Goal: Check status: Check status

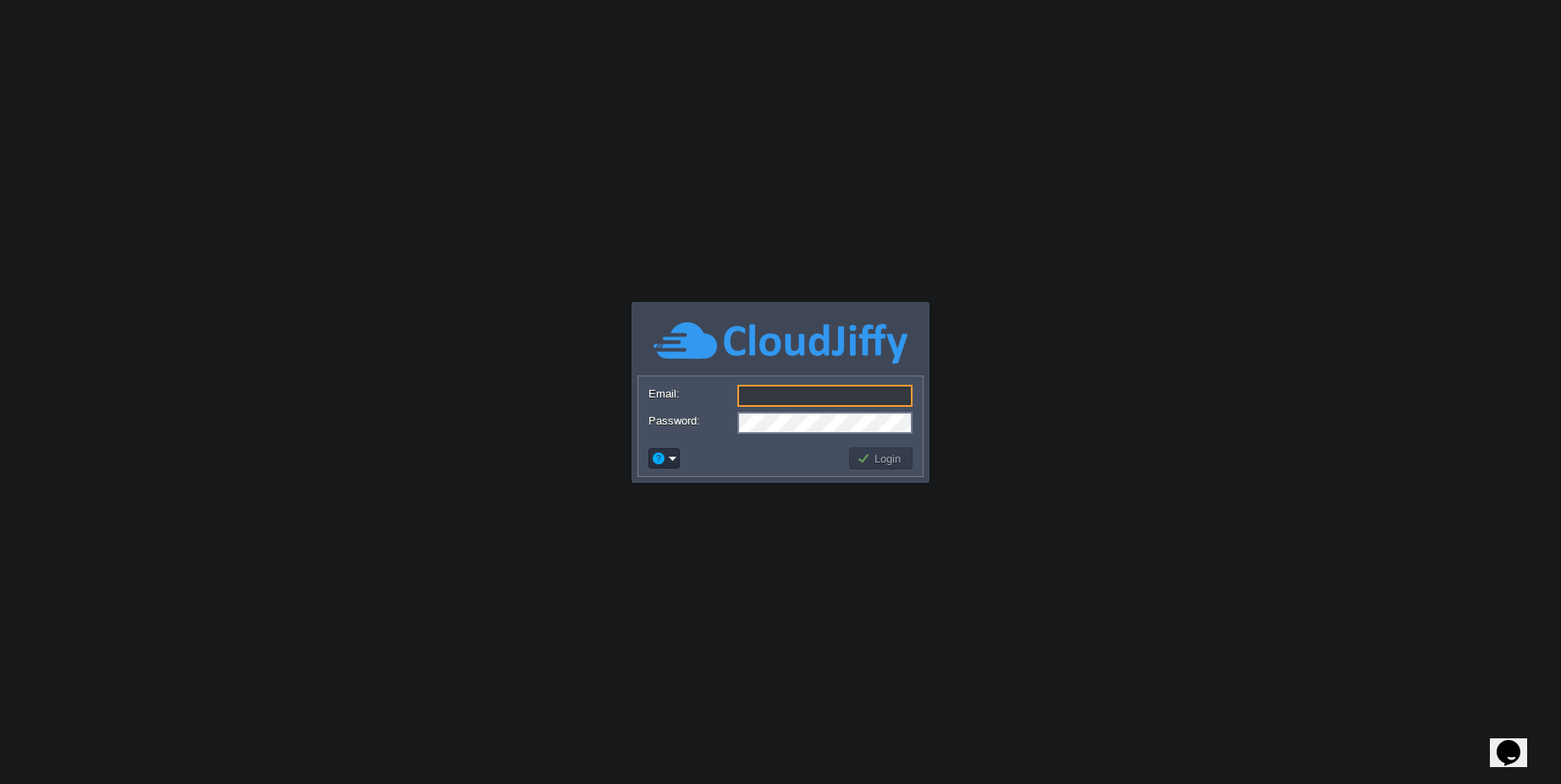
type input "[EMAIL_ADDRESS][PERSON_NAME][DOMAIN_NAME]"
click at [897, 461] on button "Login" at bounding box center [881, 459] width 49 height 16
click at [882, 467] on td "Login" at bounding box center [880, 458] width 63 height 22
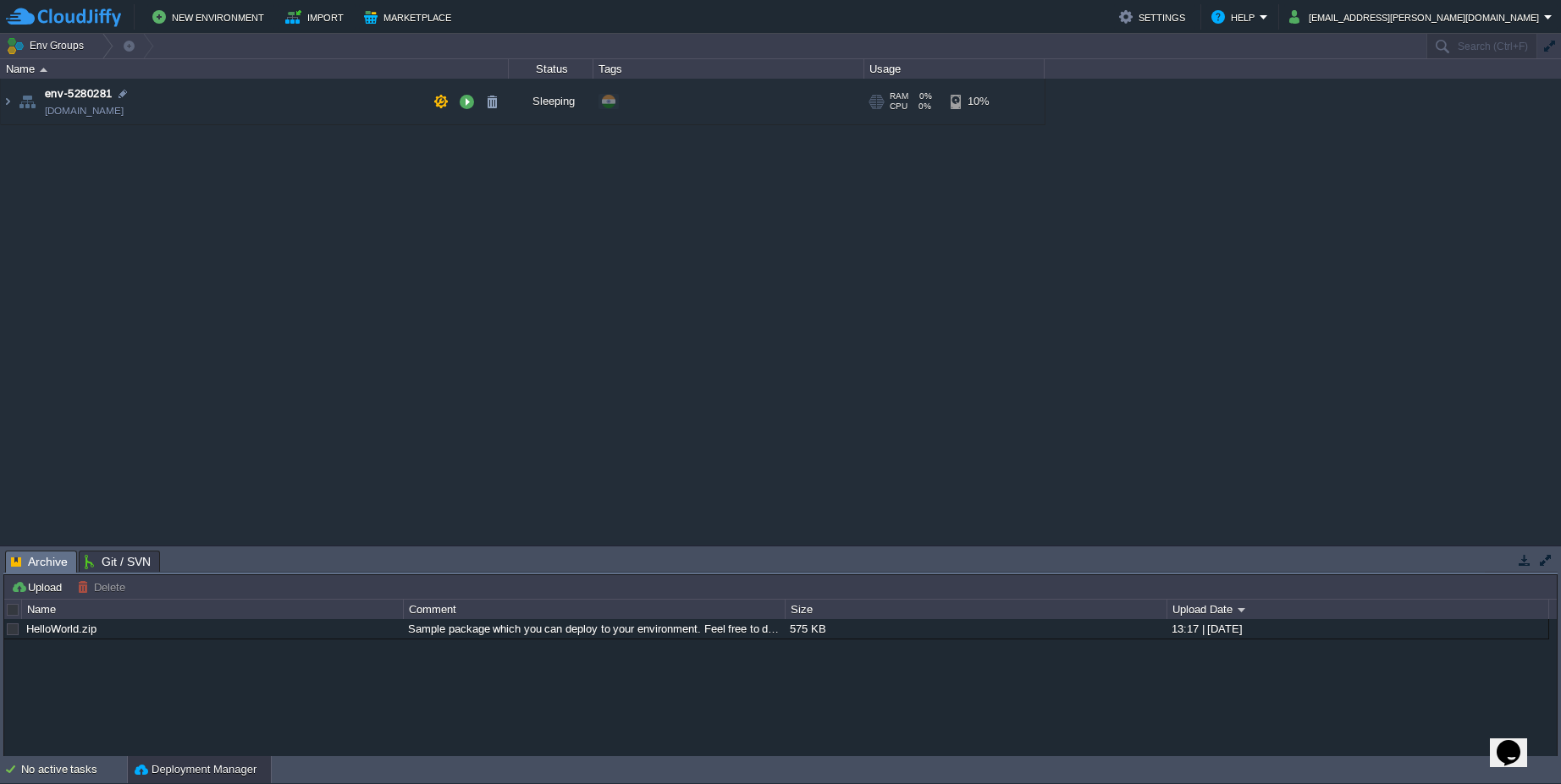
click at [123, 106] on span "[DOMAIN_NAME]" at bounding box center [84, 111] width 79 height 17
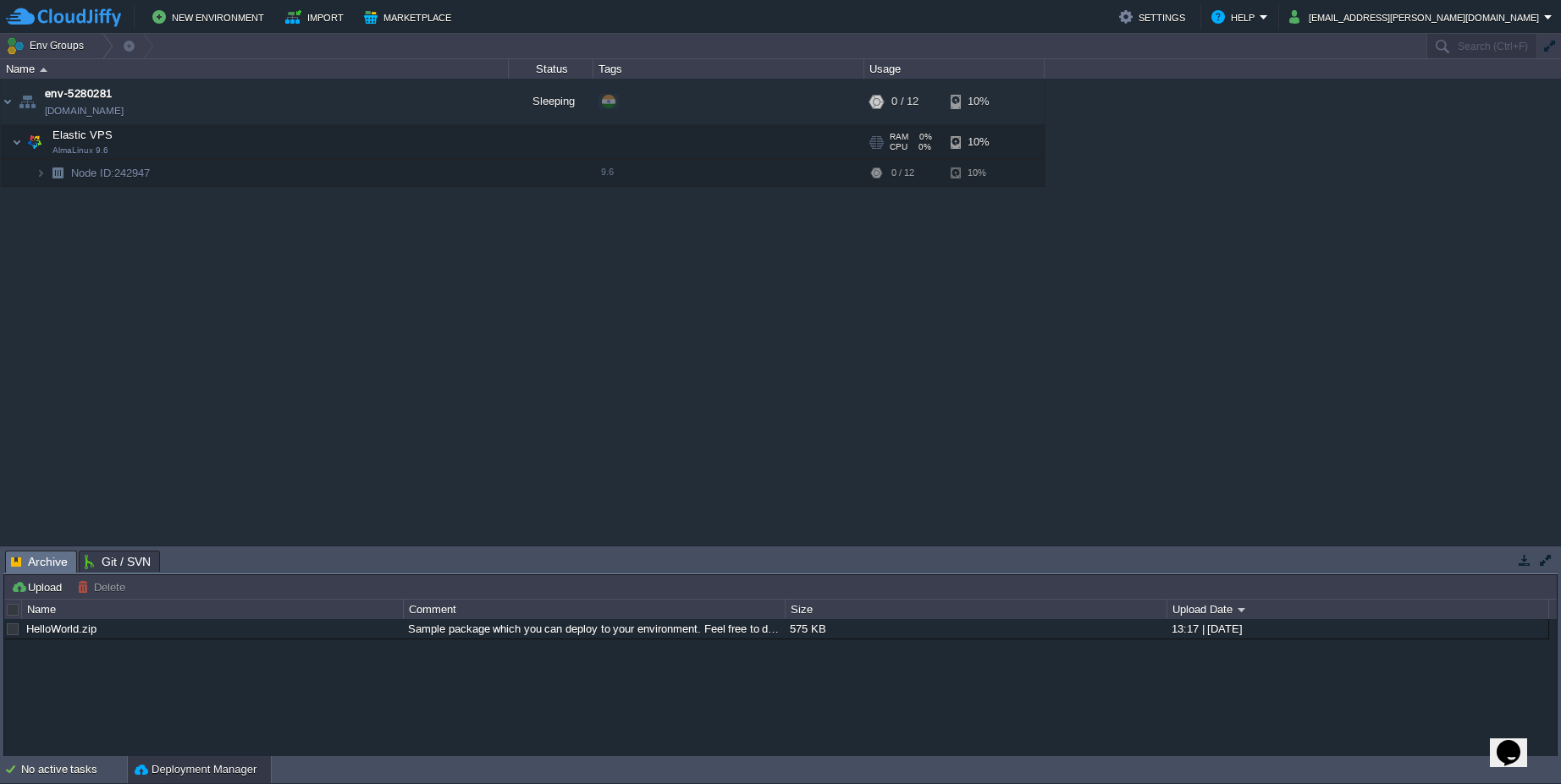
click at [94, 153] on span "AlmaLinux 9.6" at bounding box center [80, 151] width 56 height 10
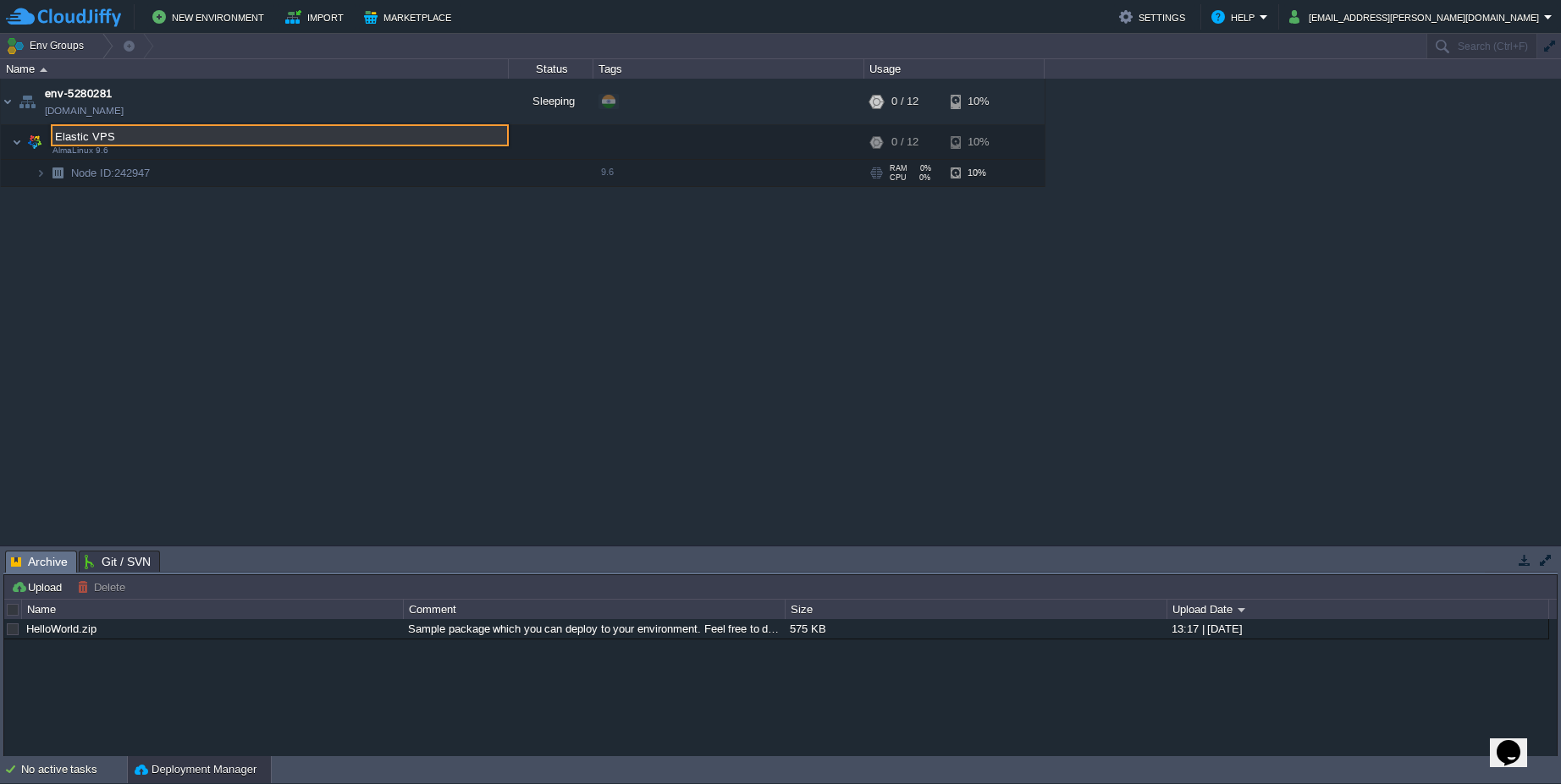
click at [134, 171] on span "Node ID: 242947" at bounding box center [111, 173] width 83 height 15
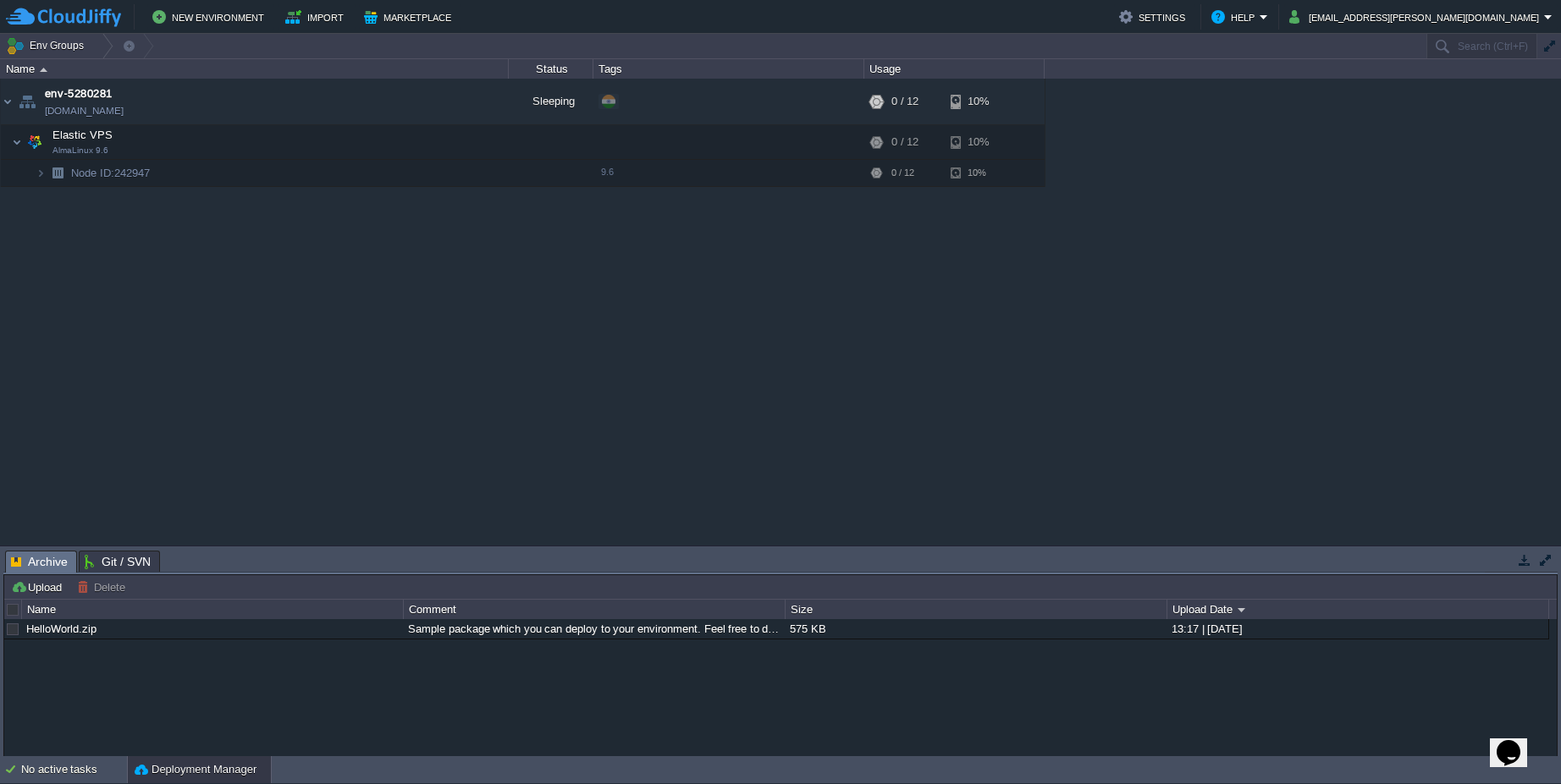
click at [190, 206] on div "env-5280281 [DOMAIN_NAME] Sleeping + Add to Env Group RAM 0% CPU 0% 0 / 12 10% …" at bounding box center [780, 312] width 1561 height 467
click at [43, 179] on img at bounding box center [41, 173] width 10 height 26
click at [70, 147] on span "AlmaLinux 9.6" at bounding box center [80, 151] width 56 height 10
click at [78, 135] on span "Elastic VPS" at bounding box center [83, 134] width 64 height 15
click at [103, 144] on td "Elastic VPS AlmaLinux 9.6" at bounding box center [254, 142] width 508 height 35
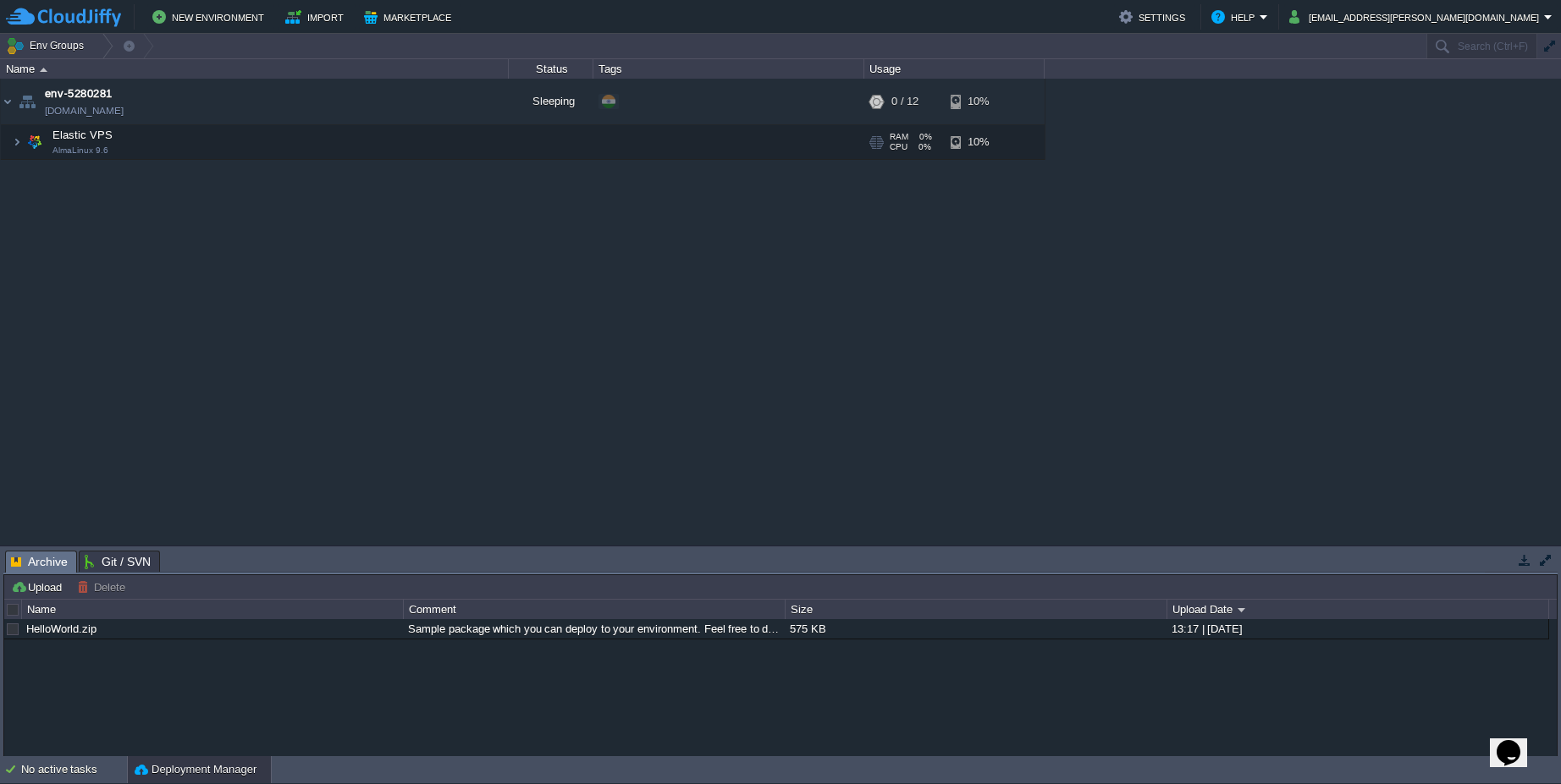
click at [34, 146] on img at bounding box center [34, 141] width 23 height 34
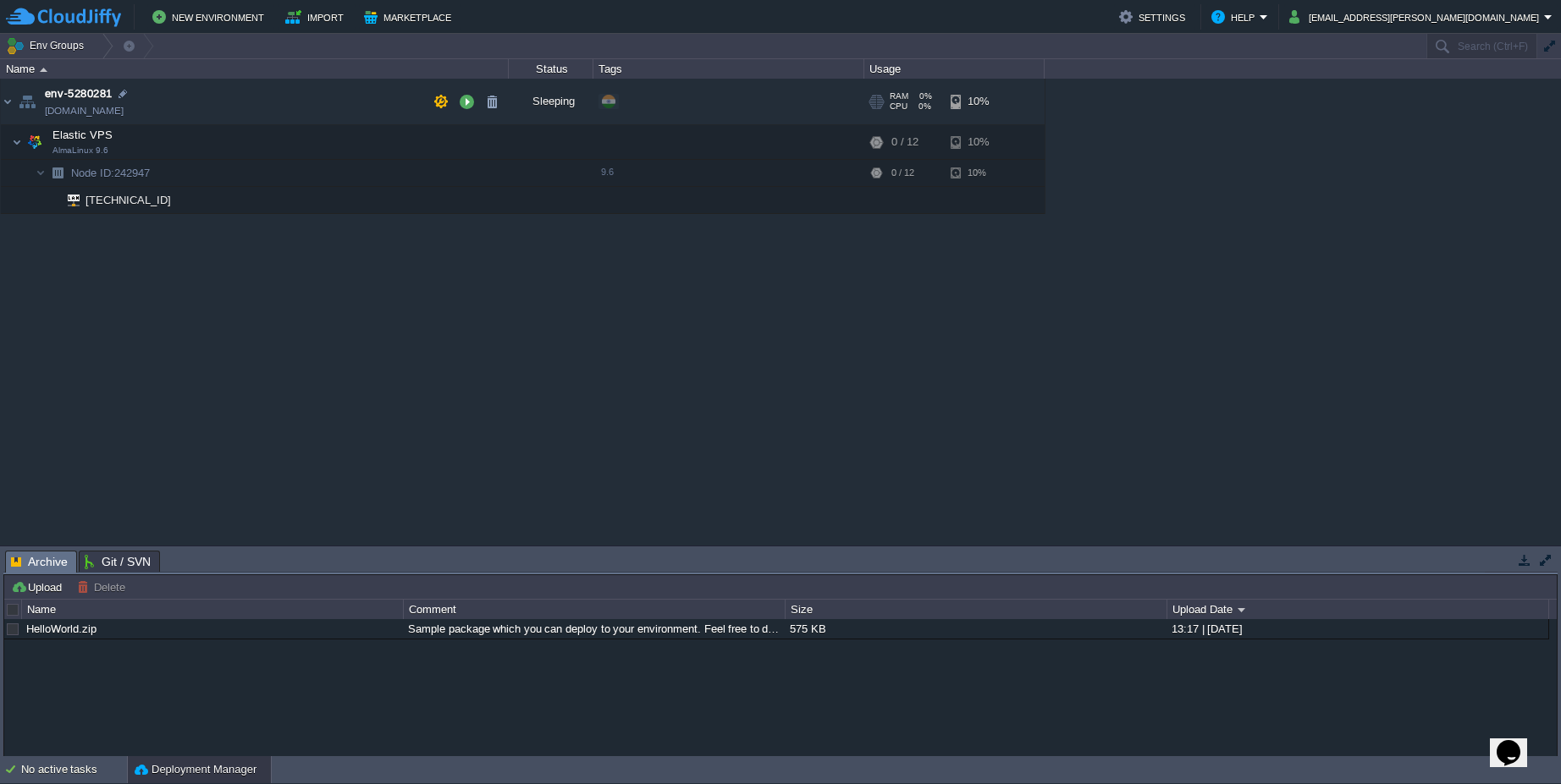
click at [558, 107] on div "Sleeping" at bounding box center [551, 101] width 85 height 46
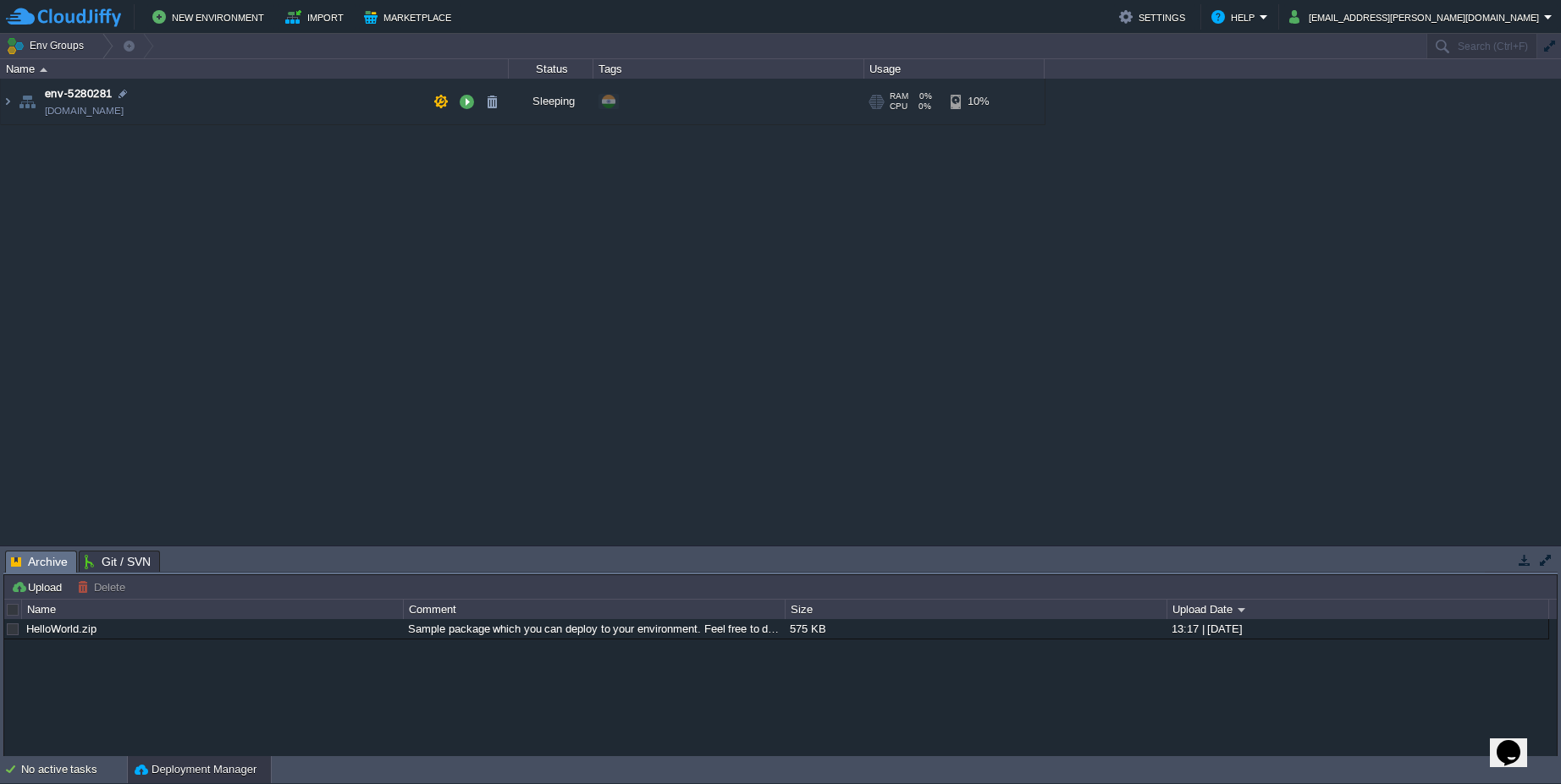
click at [558, 107] on div "Sleeping" at bounding box center [551, 101] width 85 height 46
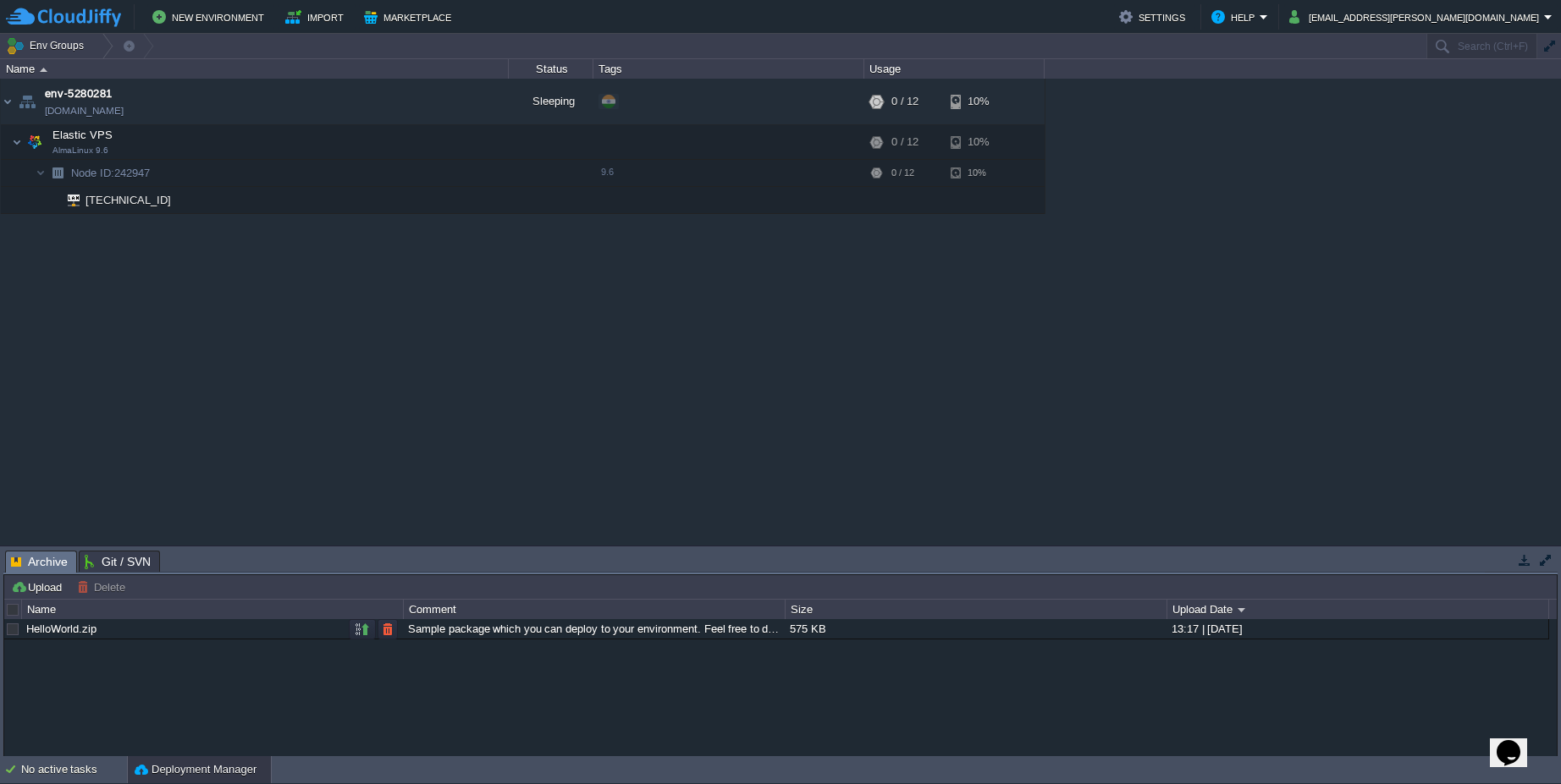
click at [505, 635] on div "Sample package which you can deploy to your environment. Feel free to delete an…" at bounding box center [594, 629] width 380 height 19
click at [148, 633] on div "HelloWorld.zip" at bounding box center [212, 629] width 380 height 19
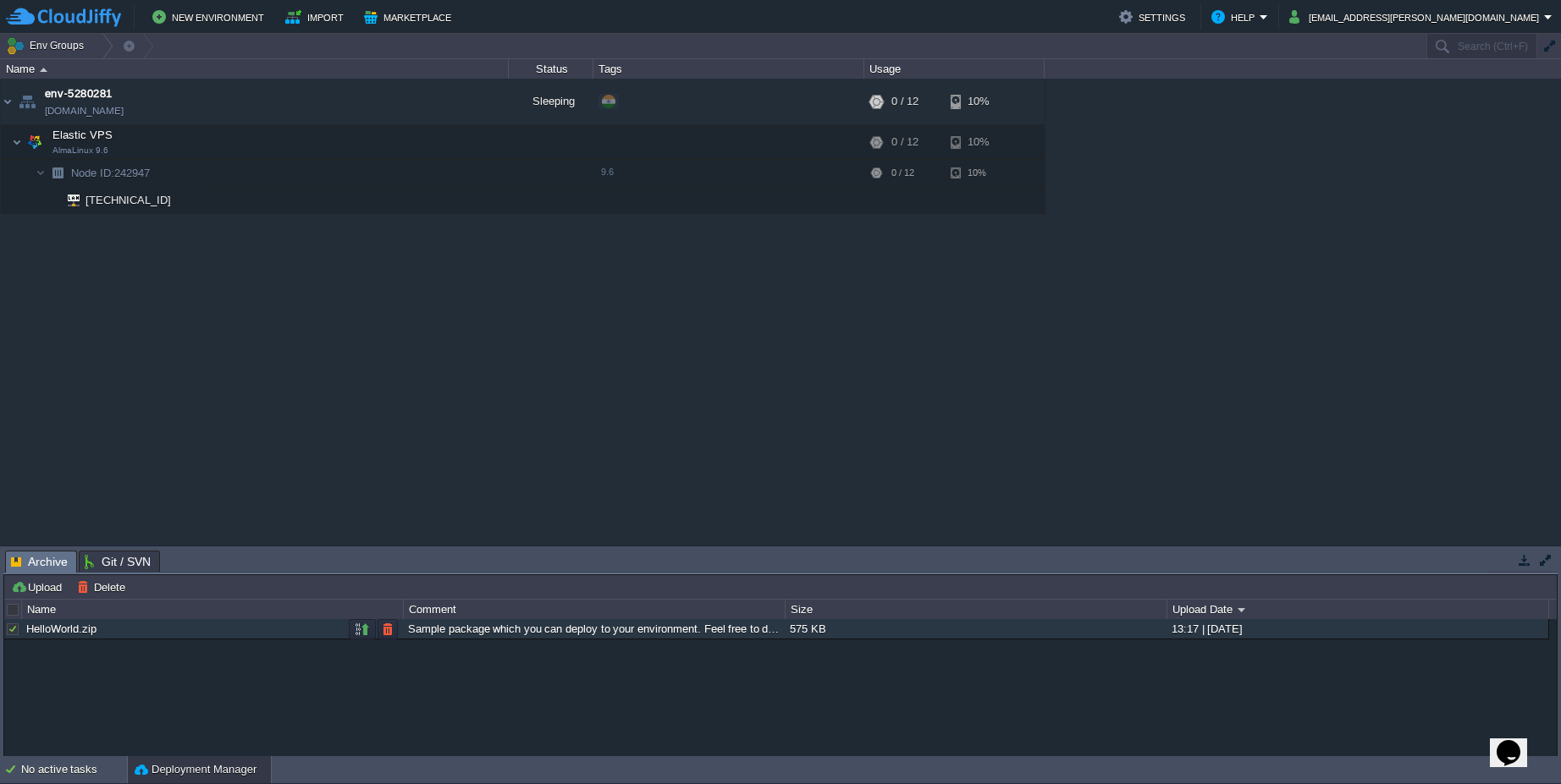
click at [15, 636] on div at bounding box center [13, 630] width 16 height 16
click at [1527, 565] on button "button" at bounding box center [1525, 560] width 16 height 16
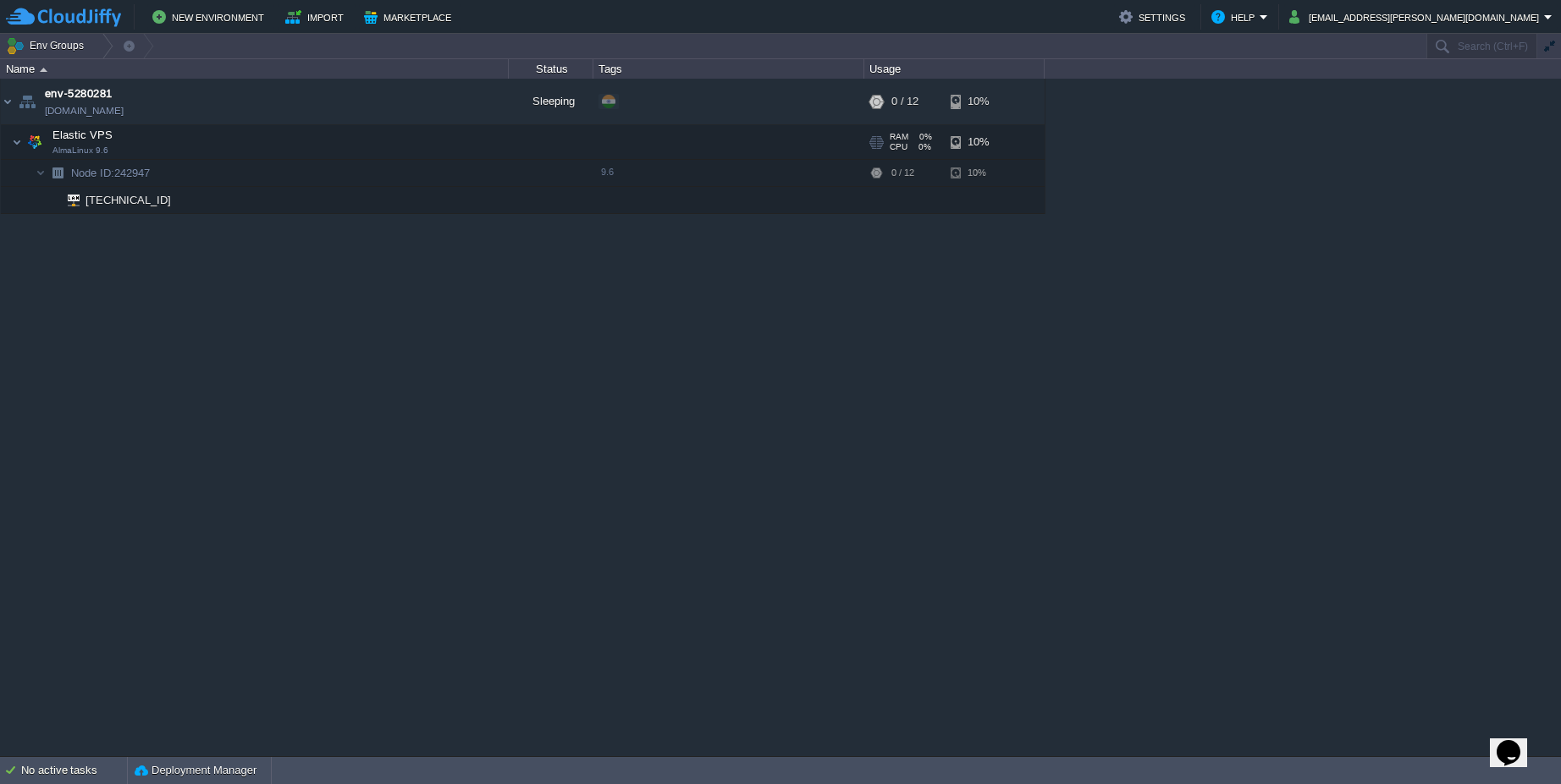
click at [607, 148] on div at bounding box center [729, 141] width 271 height 34
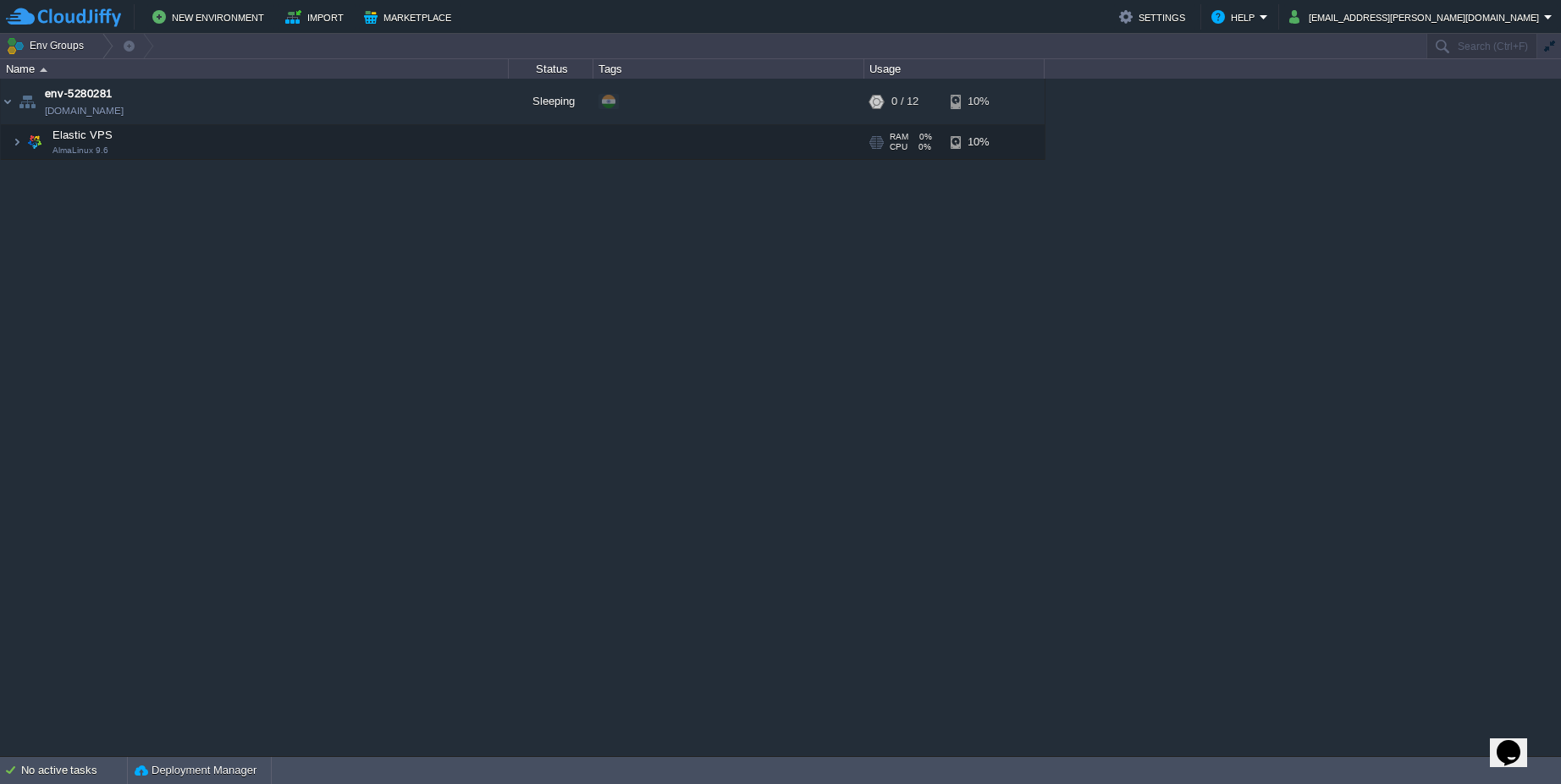
click at [607, 148] on div at bounding box center [729, 141] width 271 height 34
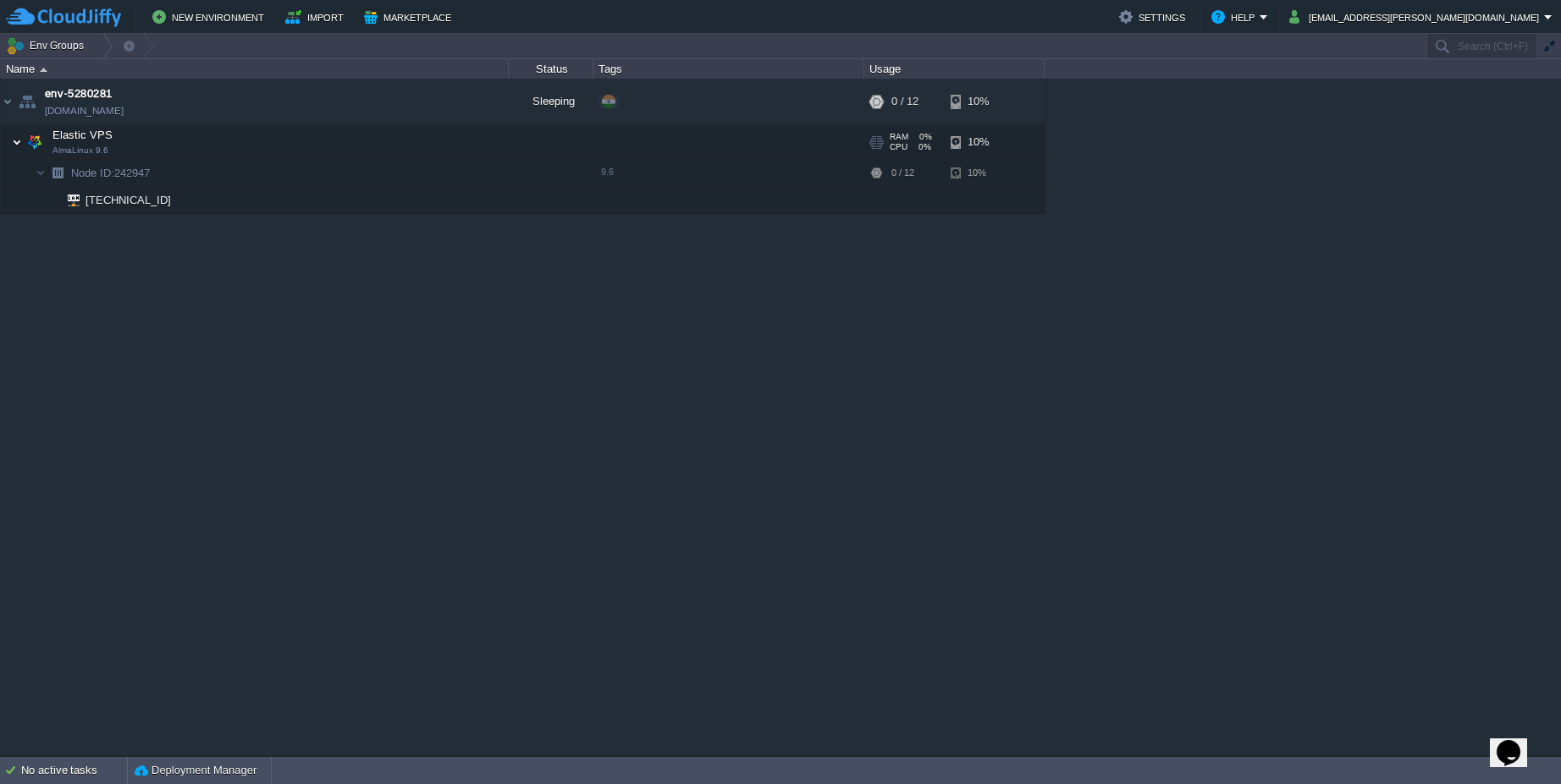
click at [20, 147] on img at bounding box center [17, 141] width 10 height 34
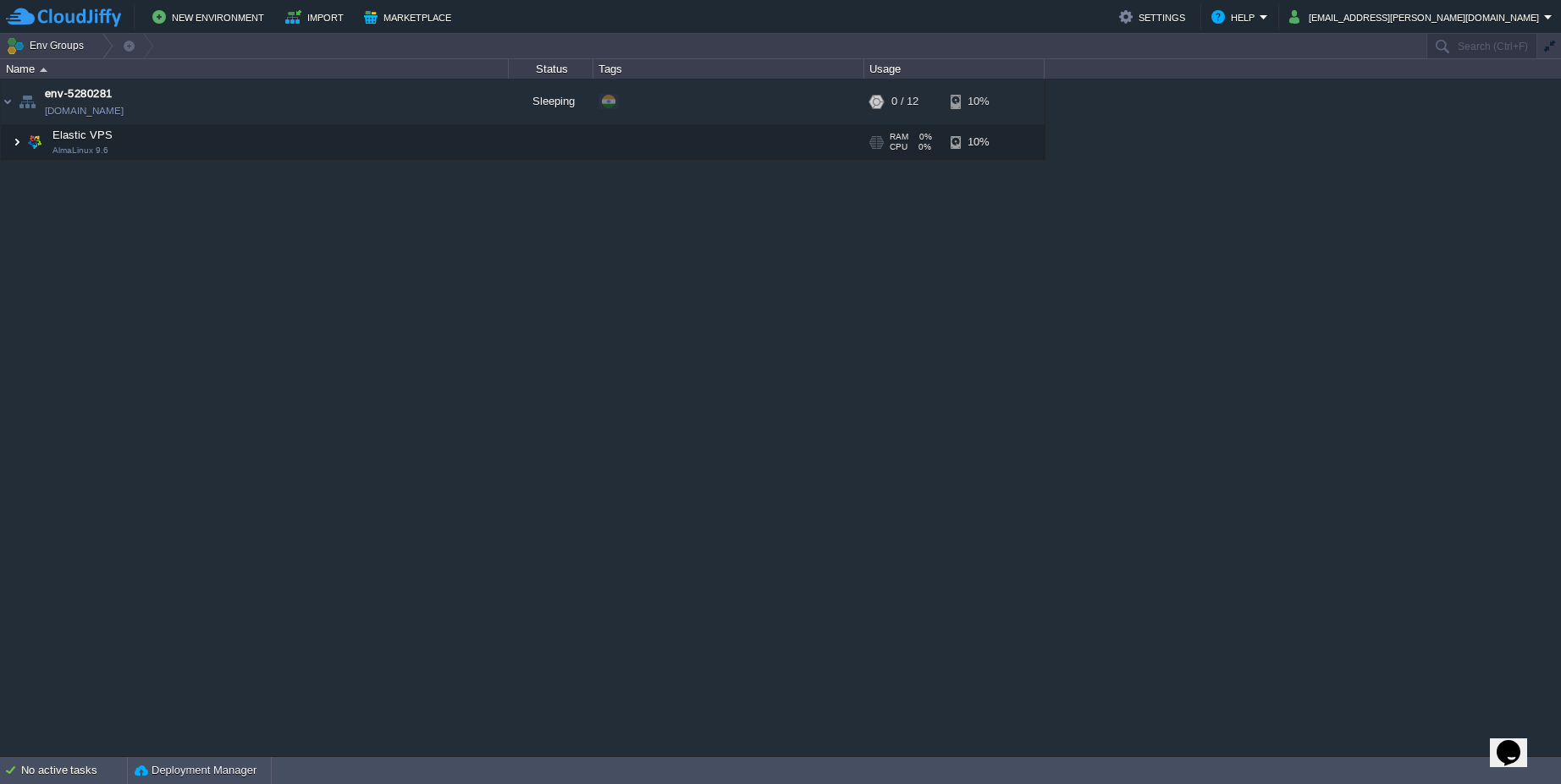
click at [20, 147] on img at bounding box center [17, 141] width 10 height 34
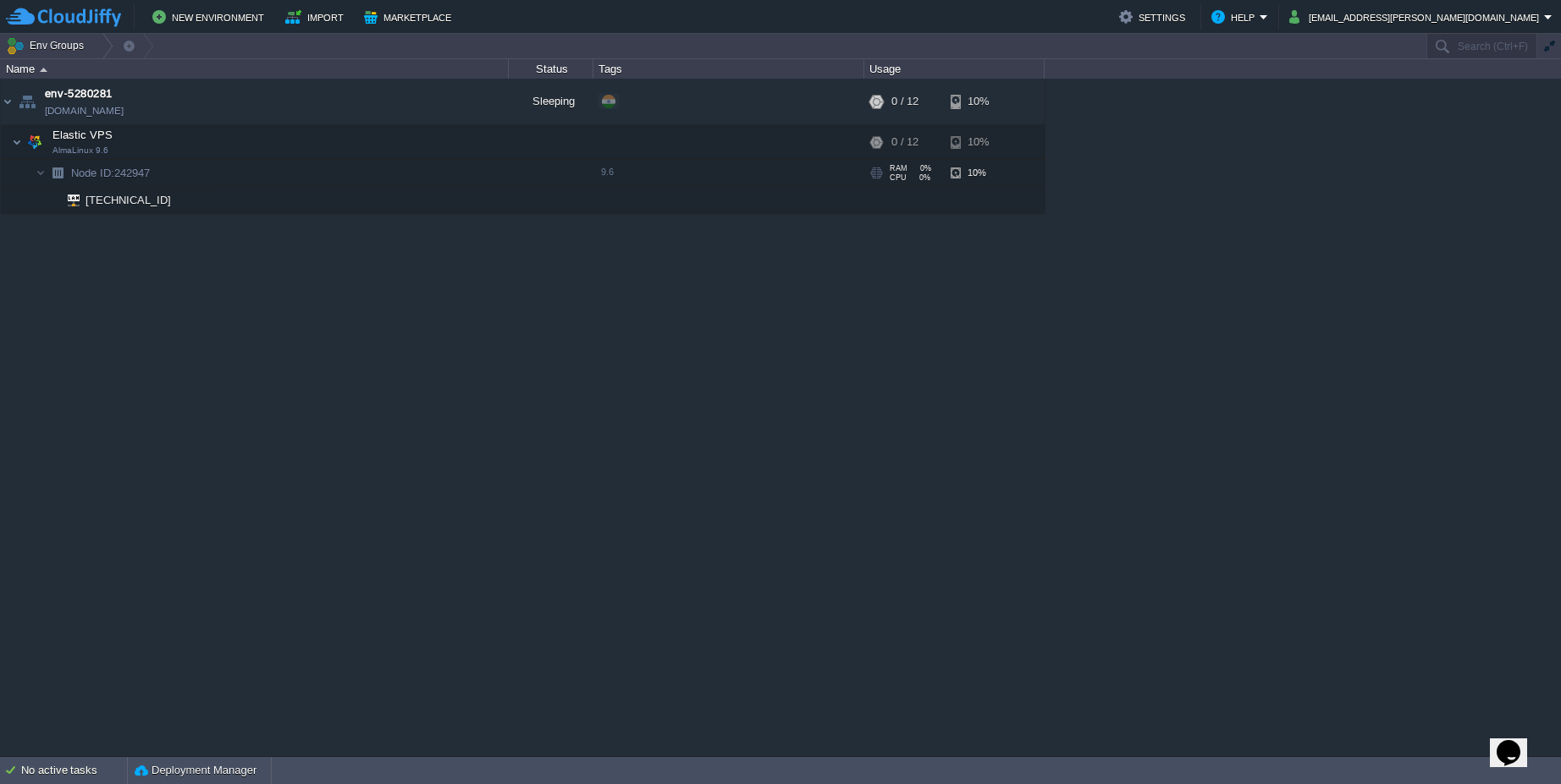
click at [144, 177] on span "Node ID: 242947" at bounding box center [111, 173] width 83 height 15
click at [889, 177] on span "CPU" at bounding box center [898, 178] width 17 height 9
click at [981, 173] on div "10%" at bounding box center [977, 173] width 55 height 26
click at [1187, 15] on button "Settings" at bounding box center [1154, 16] width 71 height 20
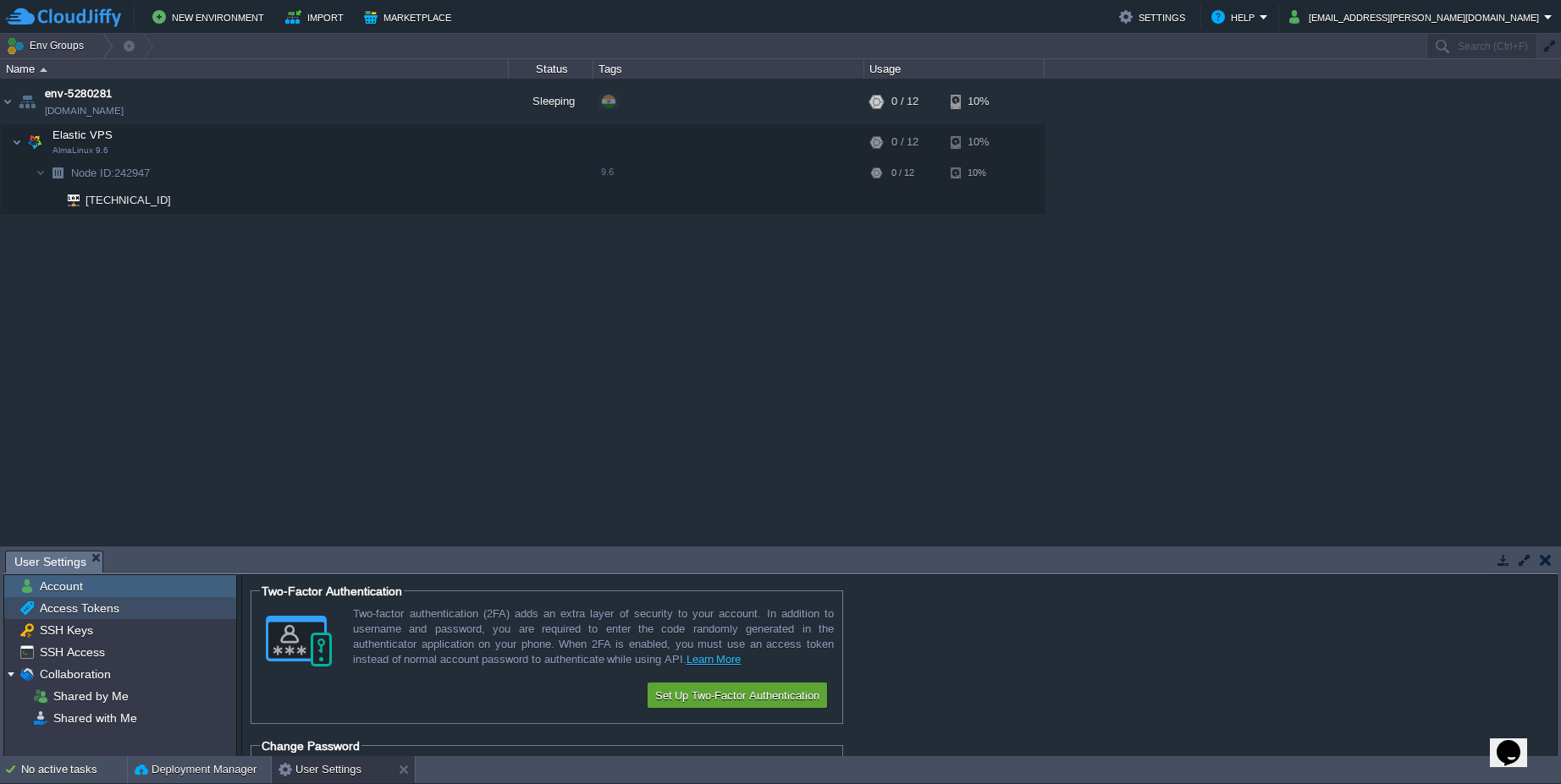
click at [90, 617] on div "Access Tokens" at bounding box center [120, 608] width 232 height 22
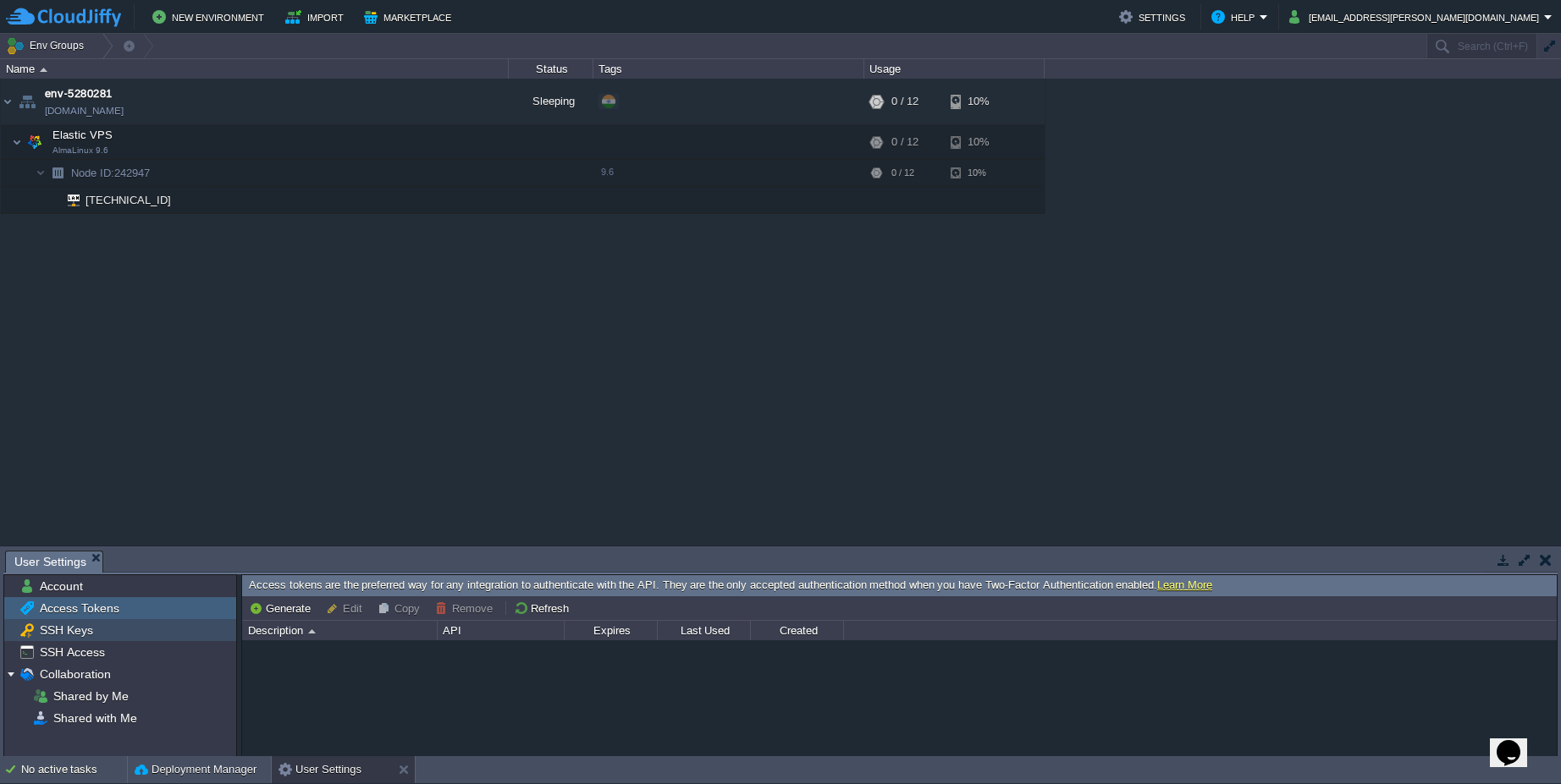
click at [71, 634] on span "SSH Keys" at bounding box center [66, 630] width 59 height 16
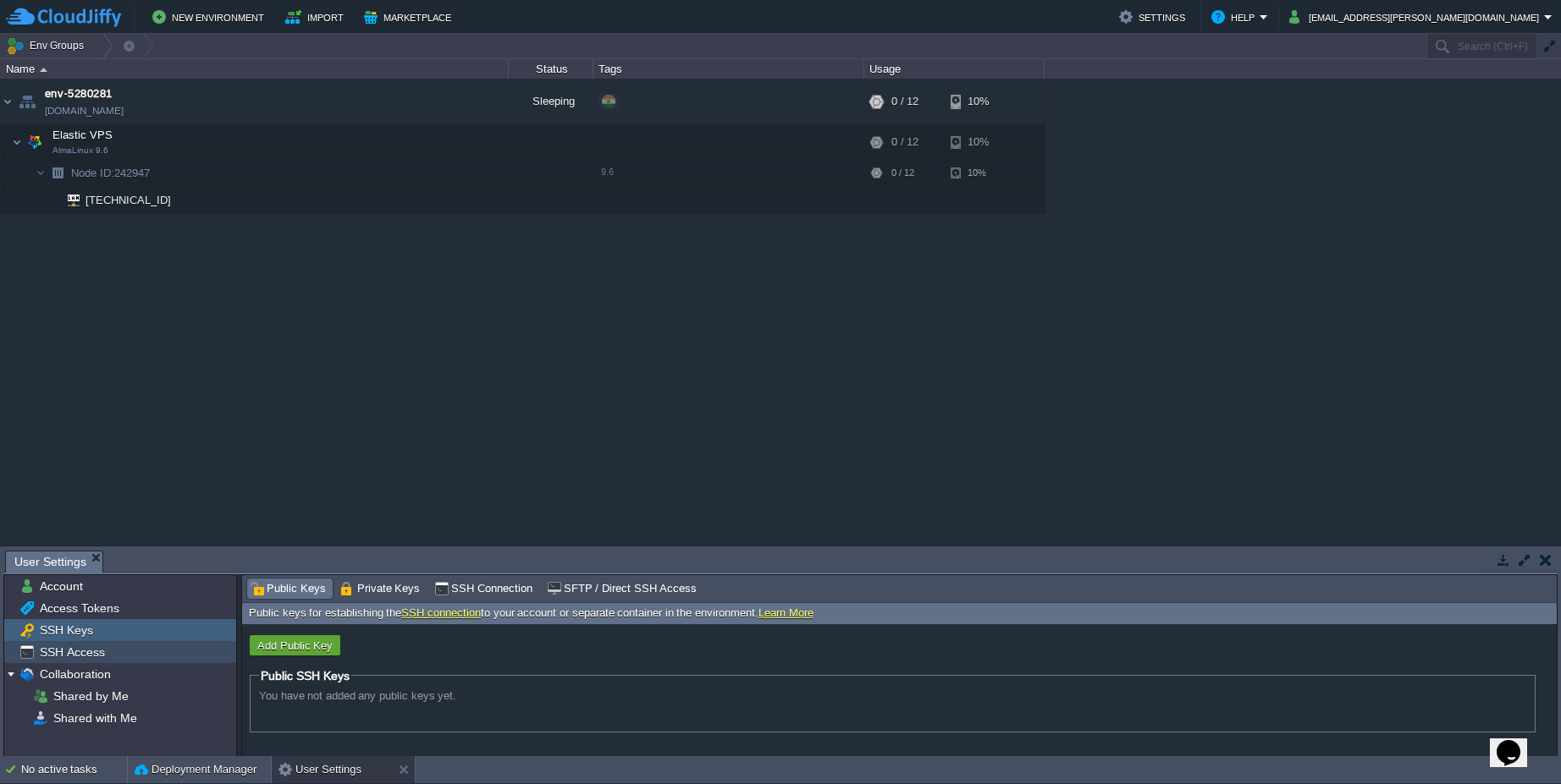
click at [79, 652] on span "SSH Access" at bounding box center [72, 652] width 71 height 16
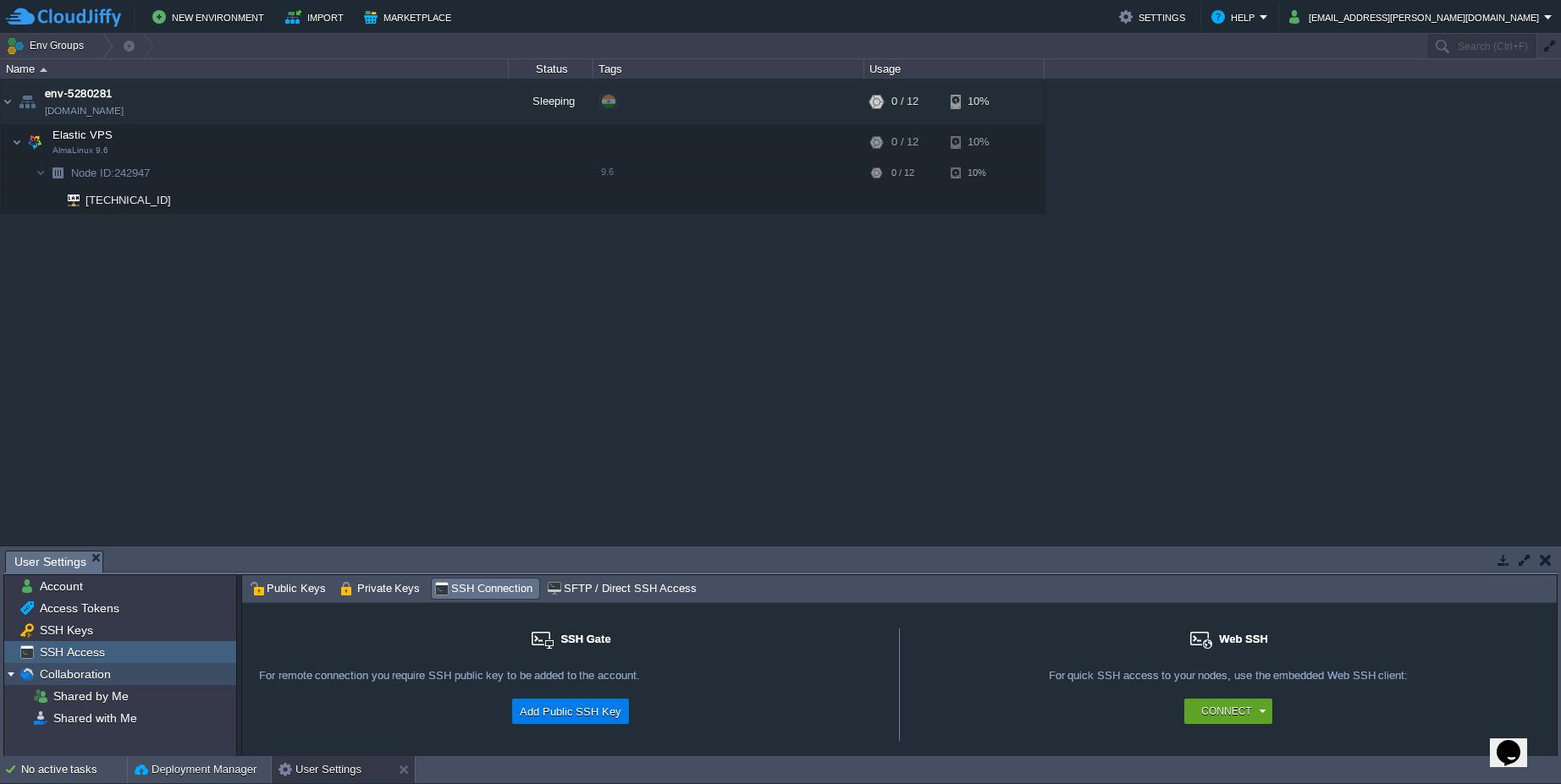
click at [82, 679] on span "Collaboration" at bounding box center [75, 675] width 77 height 16
click at [84, 696] on span "Shared by Me" at bounding box center [91, 696] width 82 height 16
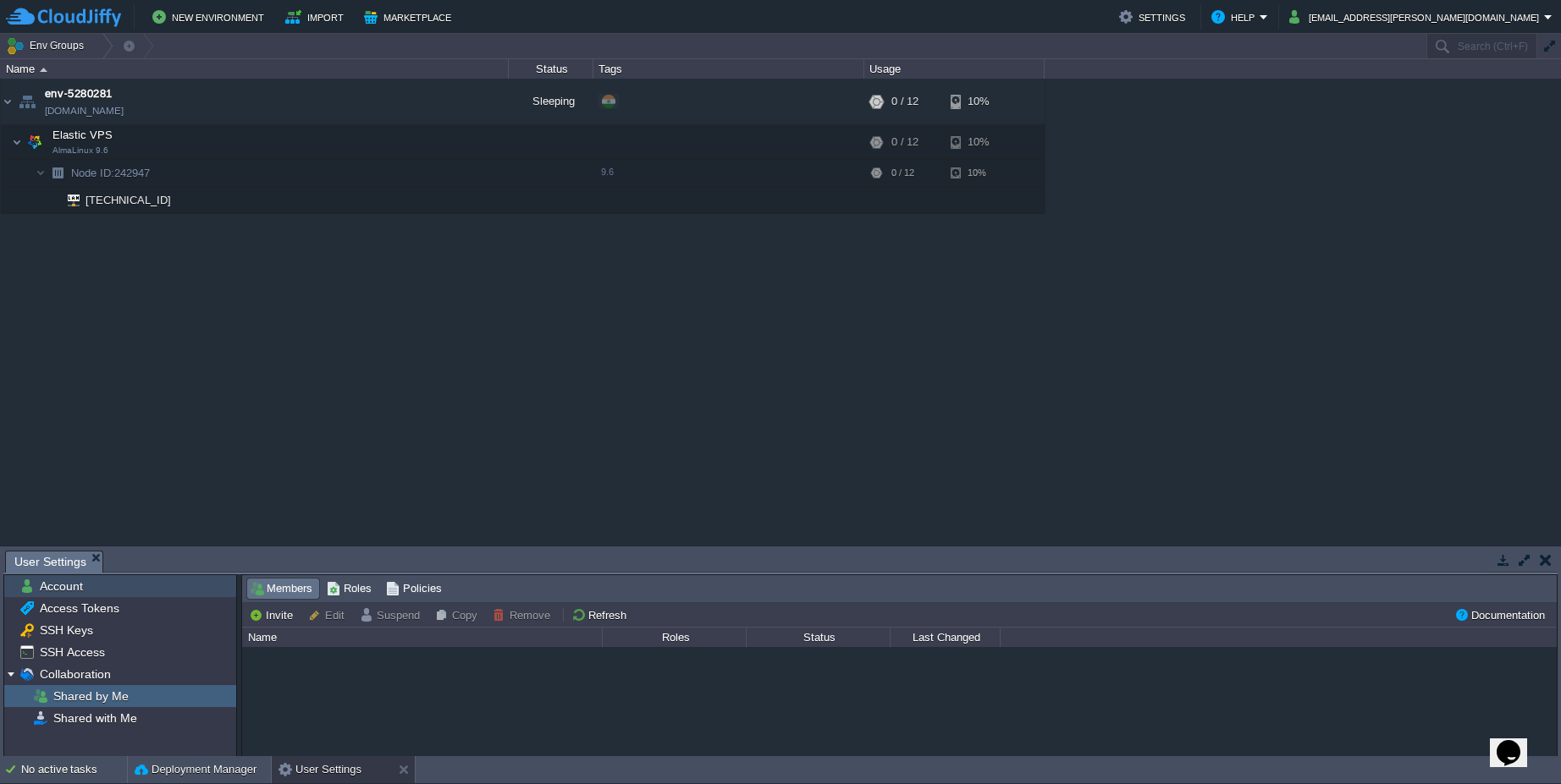
click at [82, 589] on span "Account" at bounding box center [61, 586] width 49 height 16
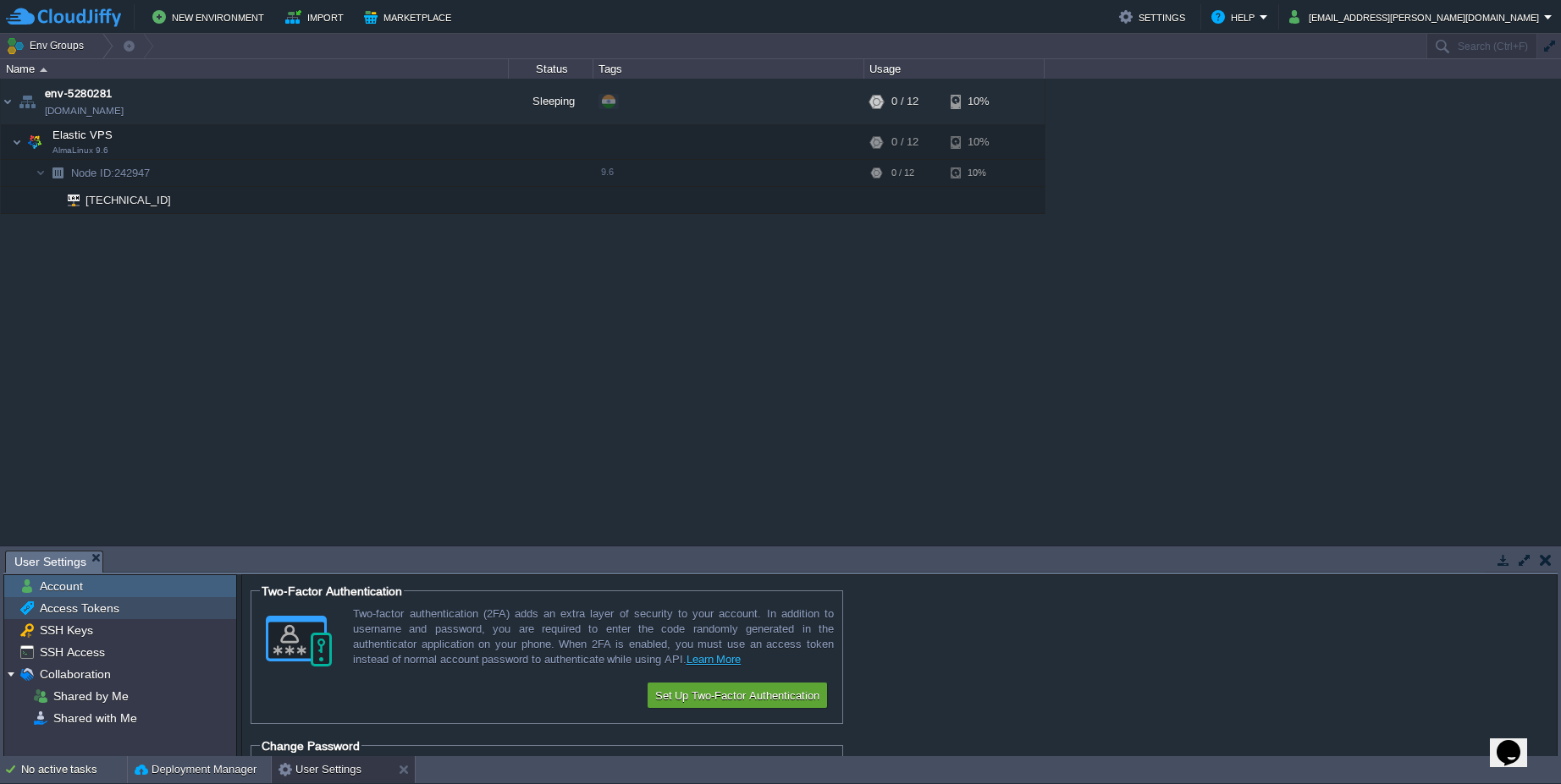
click at [92, 606] on span "Access Tokens" at bounding box center [79, 609] width 86 height 16
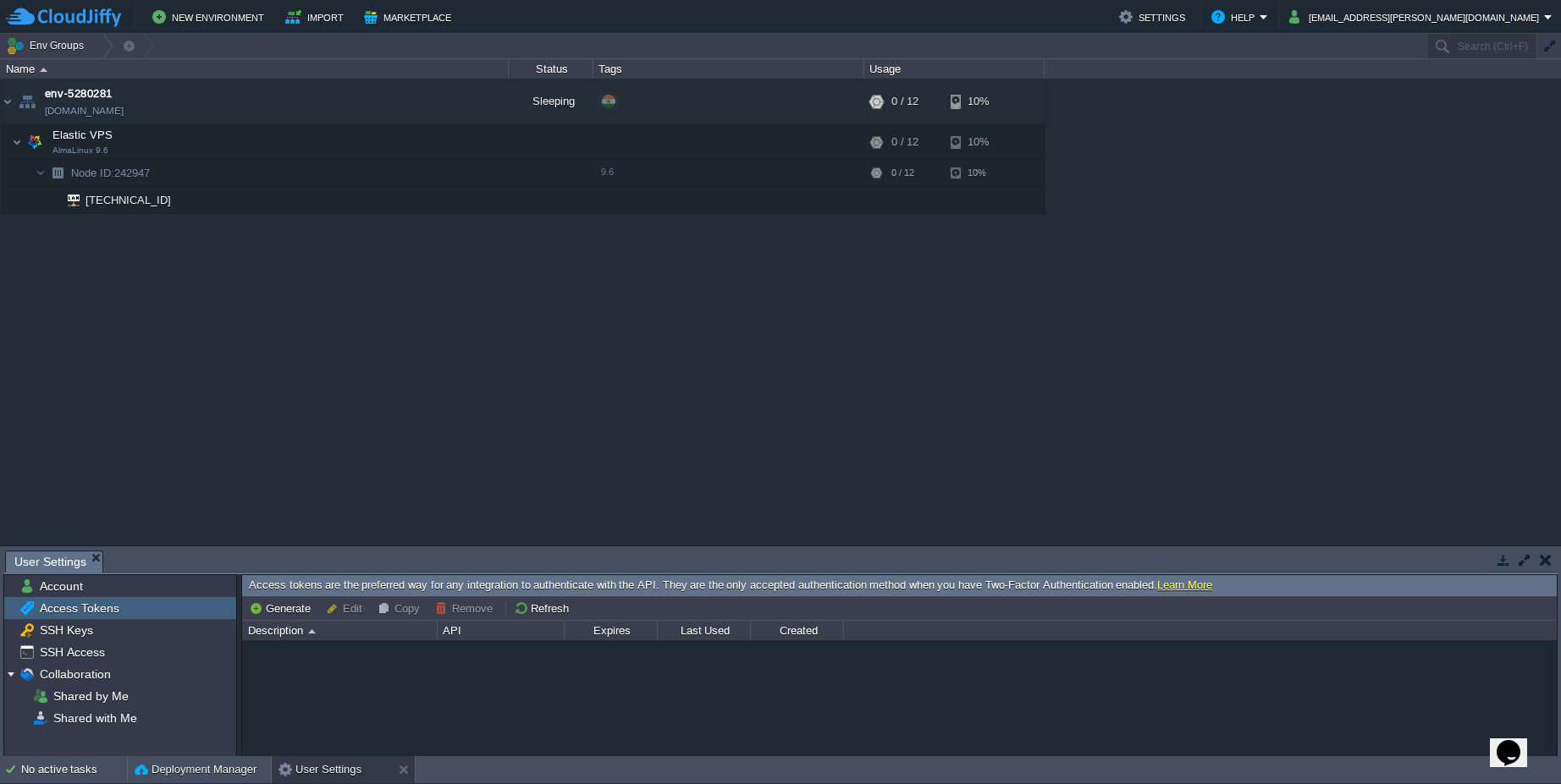
click at [1504, 564] on button "button" at bounding box center [1504, 560] width 16 height 16
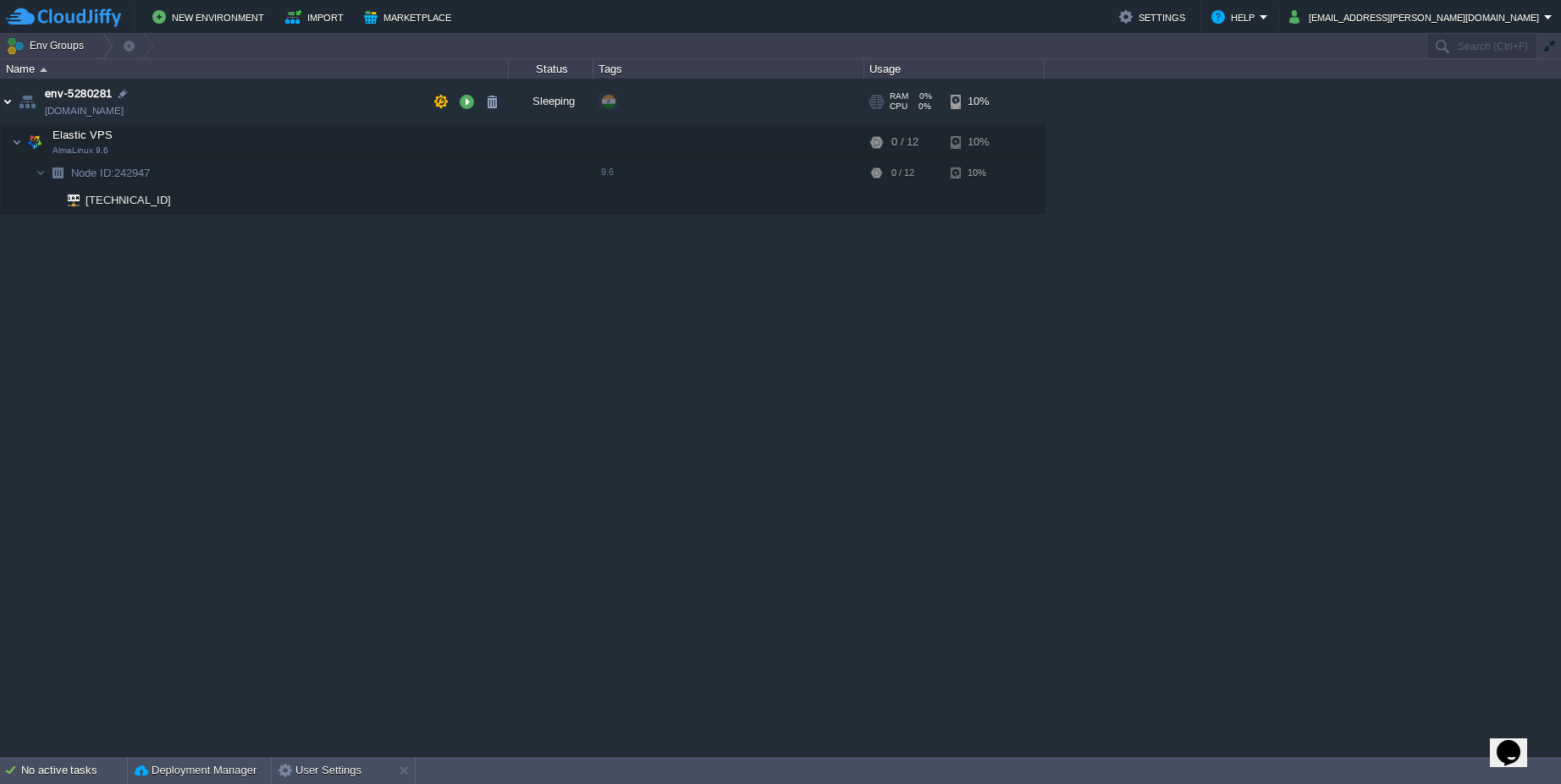
click at [7, 107] on img at bounding box center [8, 101] width 14 height 46
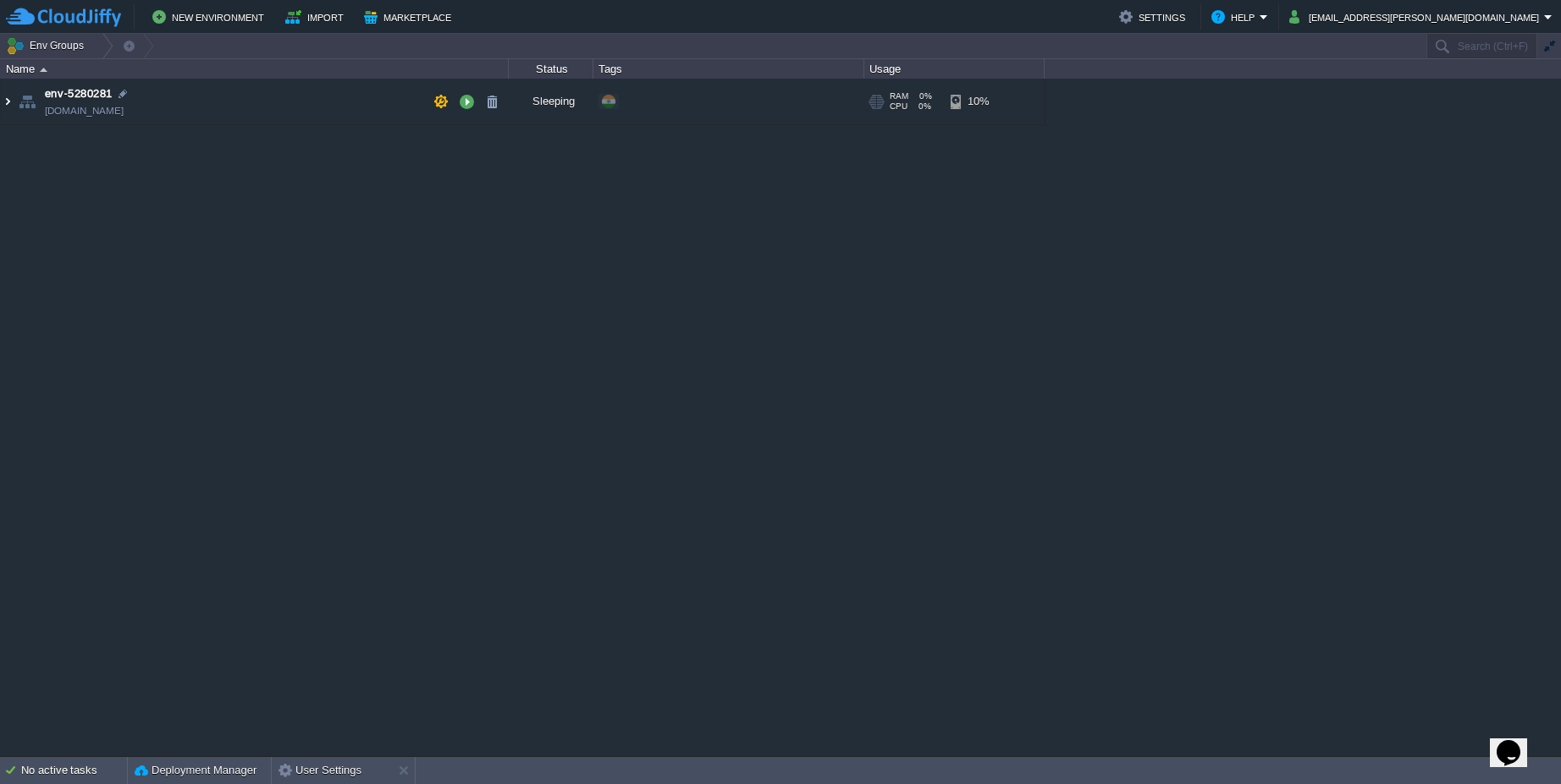
click at [7, 107] on img at bounding box center [8, 101] width 14 height 46
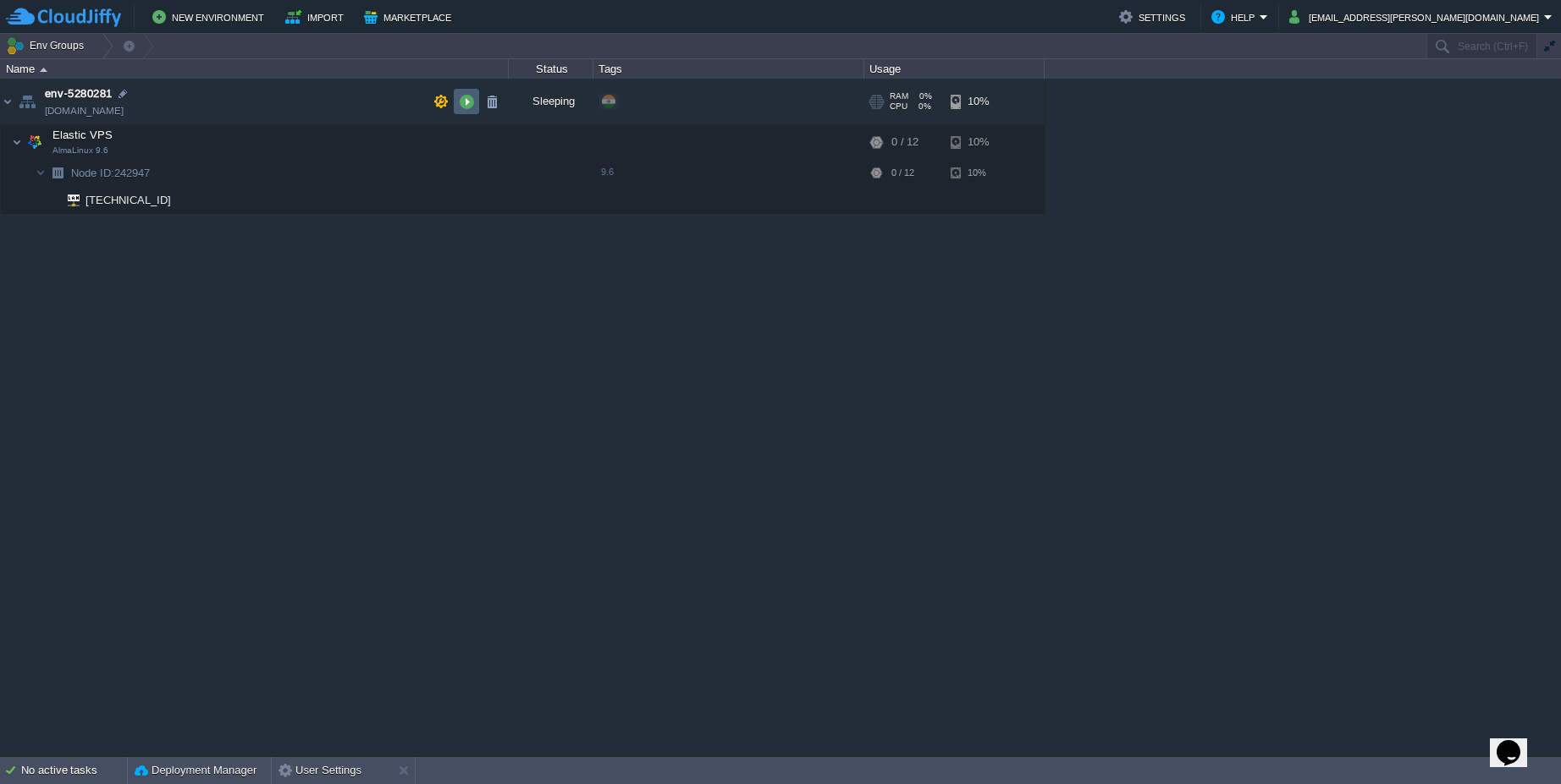
click at [463, 109] on td at bounding box center [466, 101] width 25 height 25
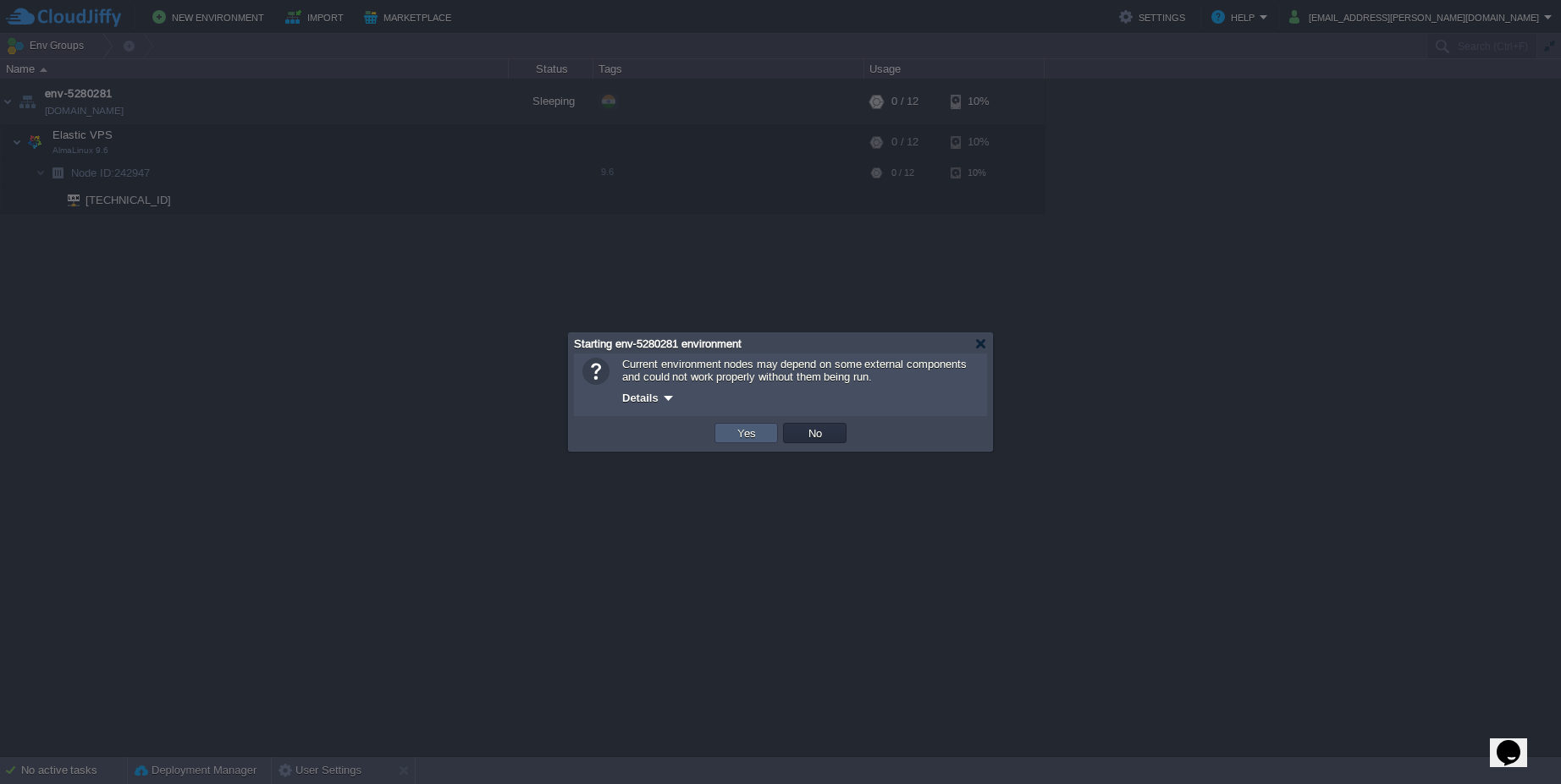
click at [751, 438] on button "Yes" at bounding box center [746, 434] width 29 height 16
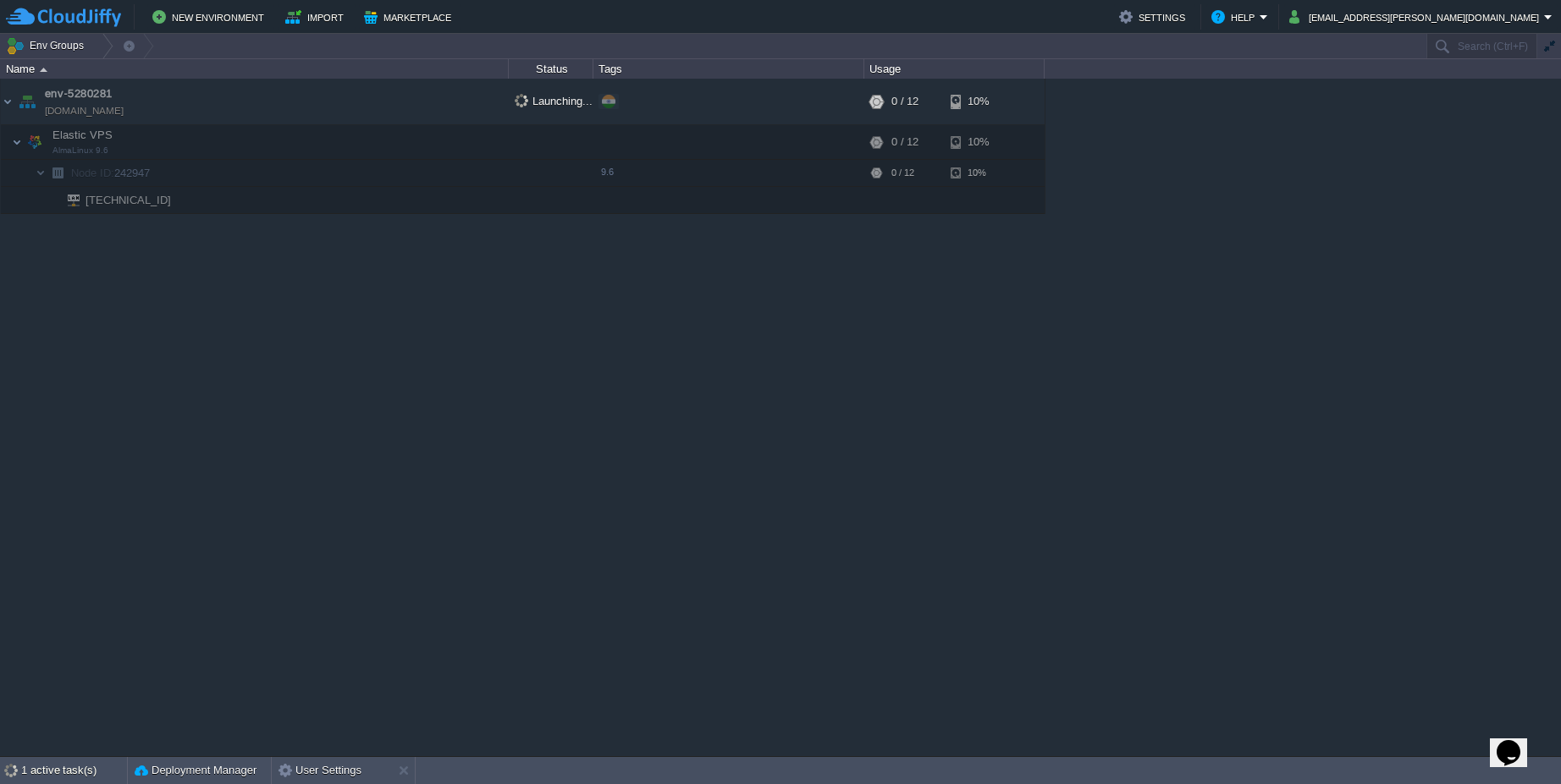
click at [1188, 306] on div "env-5280281 [DOMAIN_NAME] Launching... + Add to Env Group RAM 0% CPU 0% 0 / 12 …" at bounding box center [780, 417] width 1561 height 677
click at [1171, 330] on div "env-5280281 [DOMAIN_NAME] Running + Add to Env Group RAM 0% CPU 0% 0 / 12 10% E…" at bounding box center [780, 417] width 1561 height 677
click at [468, 109] on td at bounding box center [466, 101] width 25 height 25
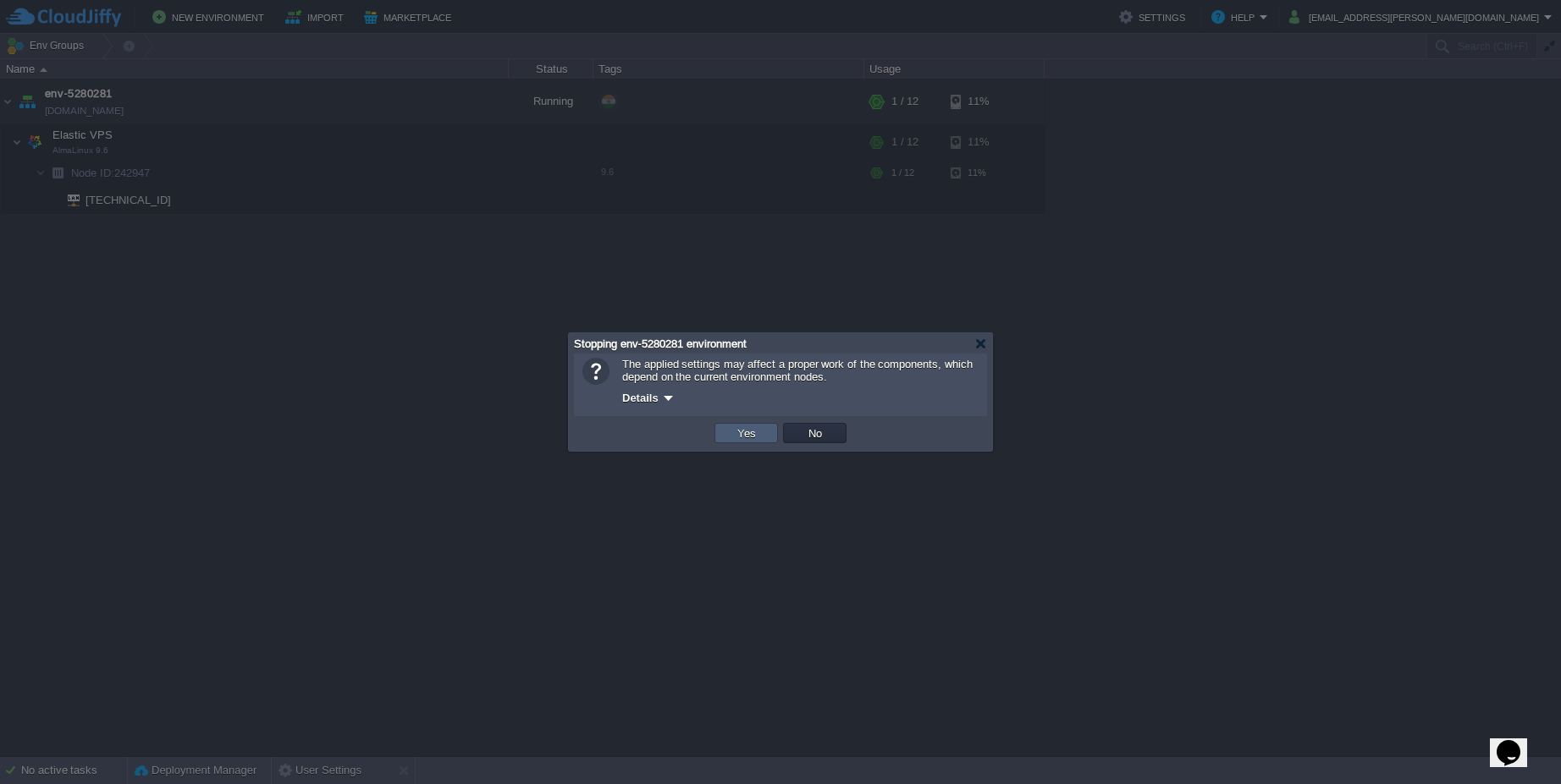
click at [746, 434] on button "Yes" at bounding box center [746, 434] width 29 height 16
